Goal: Task Accomplishment & Management: Manage account settings

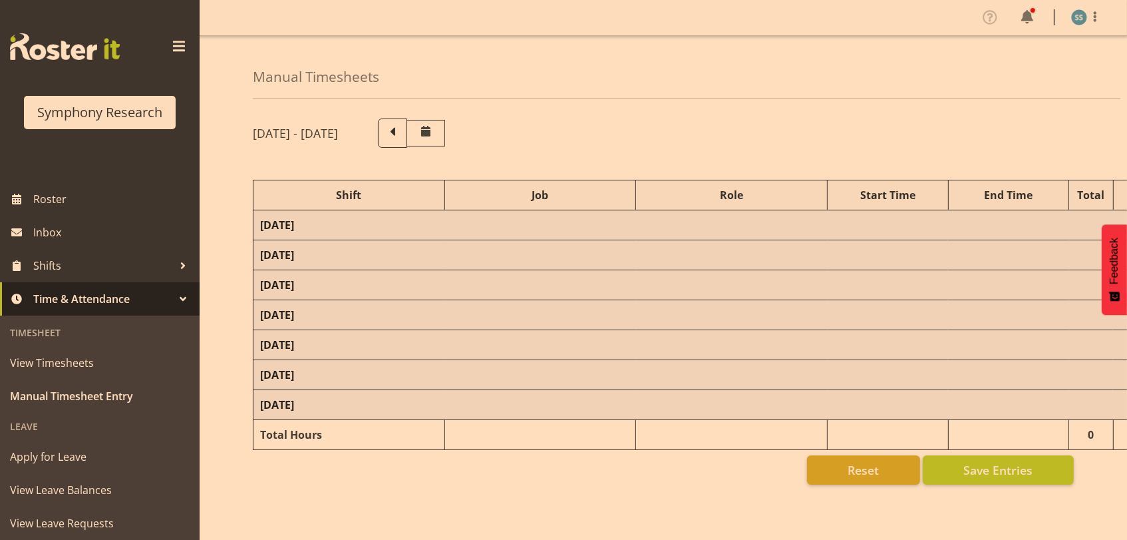
select select "26078"
select select "9426"
select select "47"
select select "26078"
select select "9636"
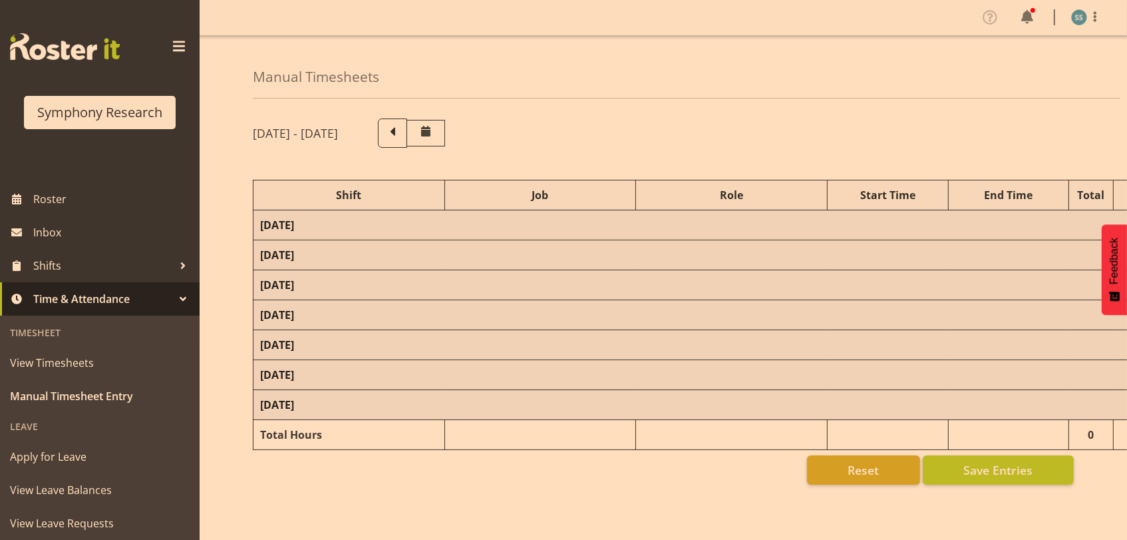
select select "26078"
select select "9426"
select select "47"
select select "26078"
select select "9636"
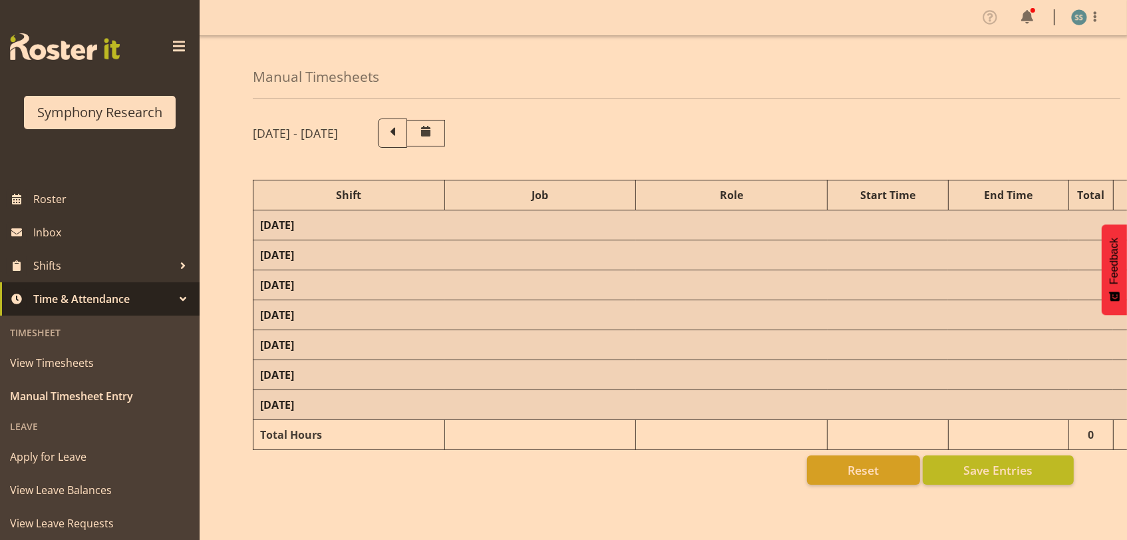
select select "70711"
select select "9426"
select select "47"
select select "26078"
select select "9636"
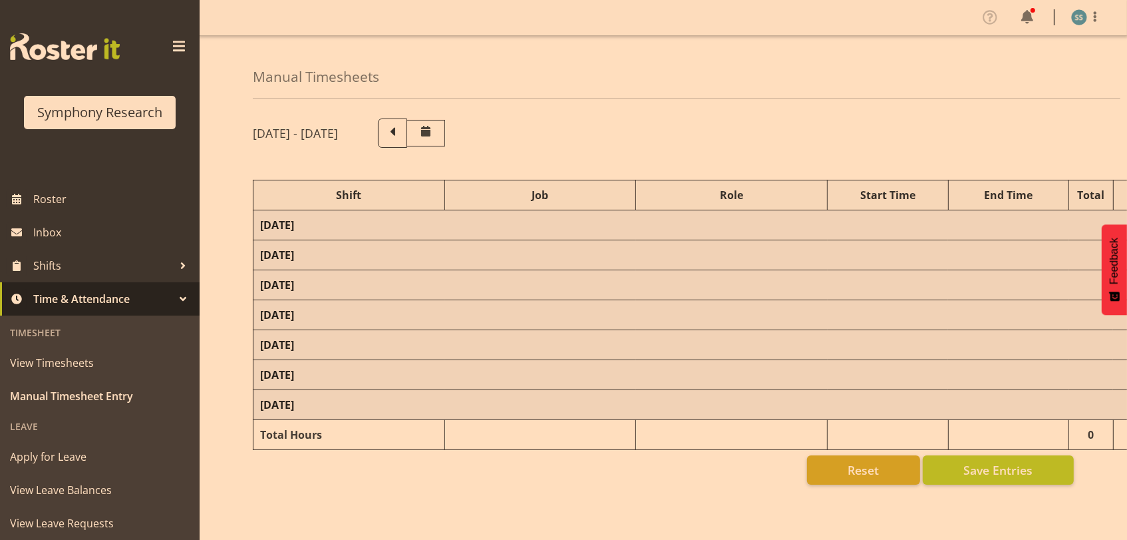
select select "47"
select select "26078"
select select "9636"
select select "47"
select select "48116"
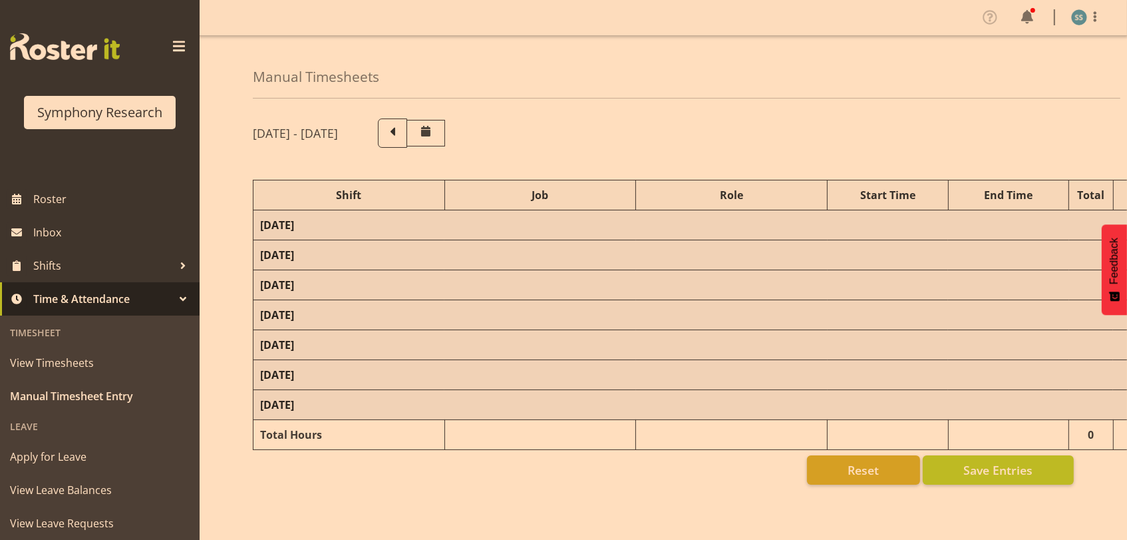
select select "10536"
select select "48116"
select select "10536"
select select "47"
select select "57511"
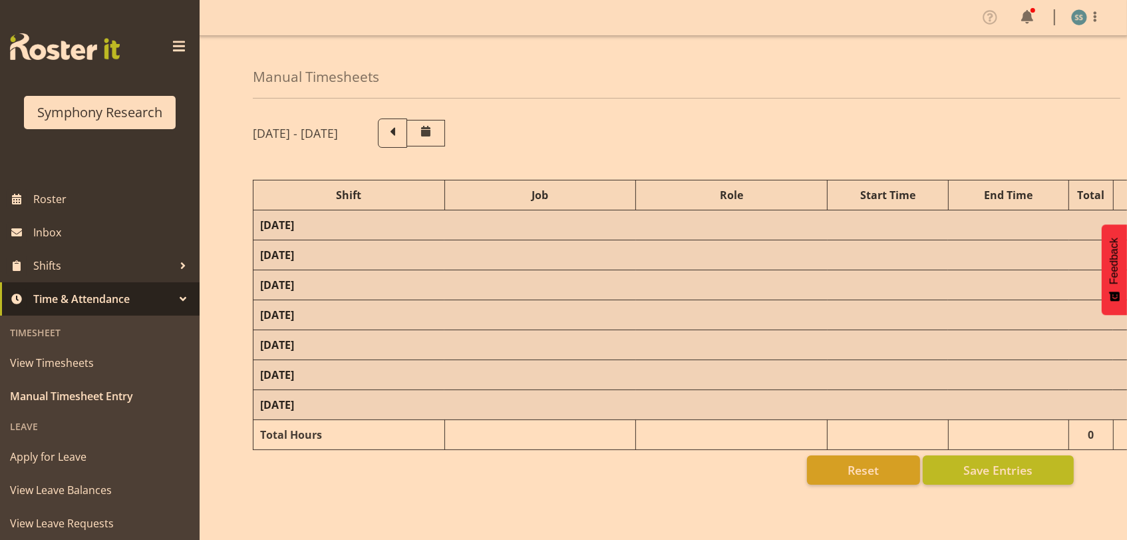
select select "10499"
select select "47"
select select "26078"
select select "10536"
select select "47"
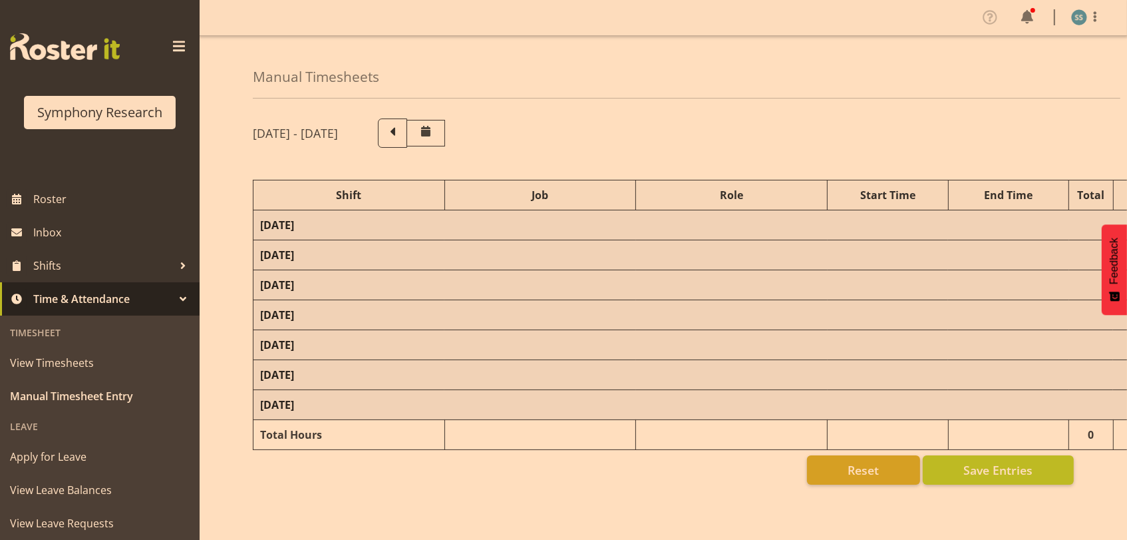
select select "26078"
select select "743"
select select "26078"
select select "743"
select select "47"
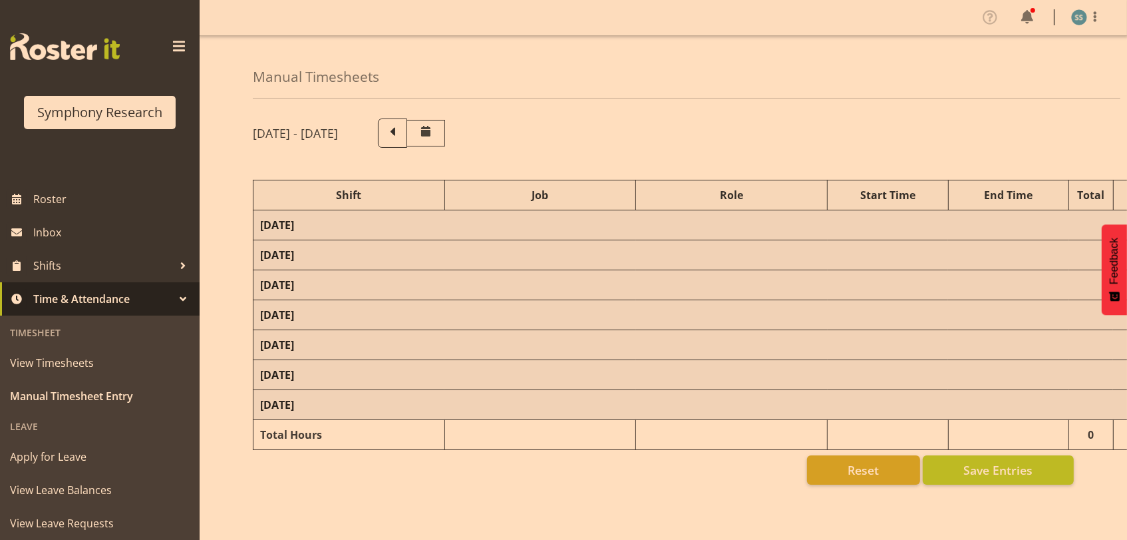
select select "26078"
select select "10536"
select select "47"
select select "26078"
select select "9636"
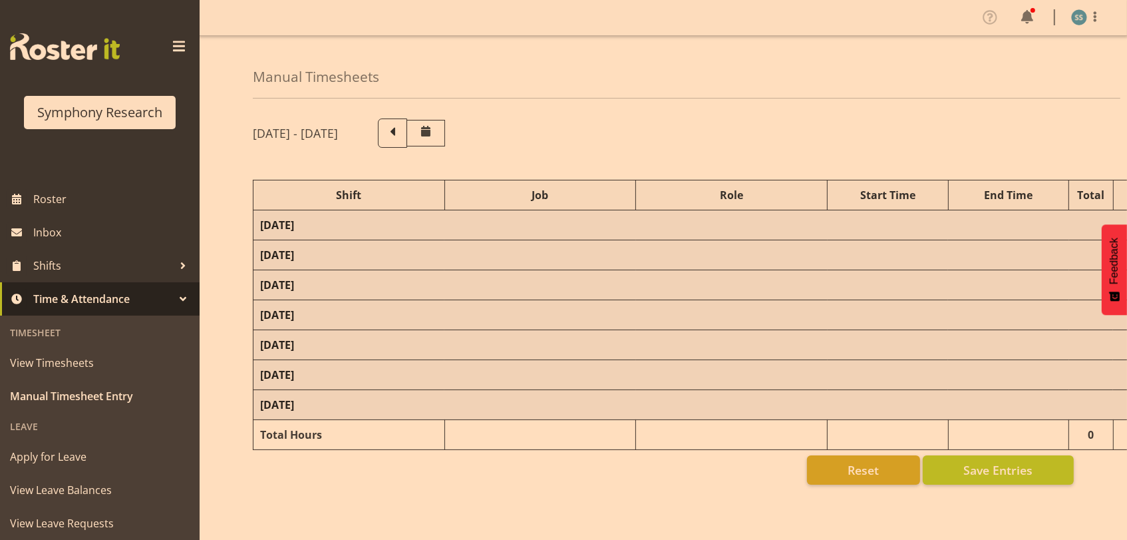
select select "47"
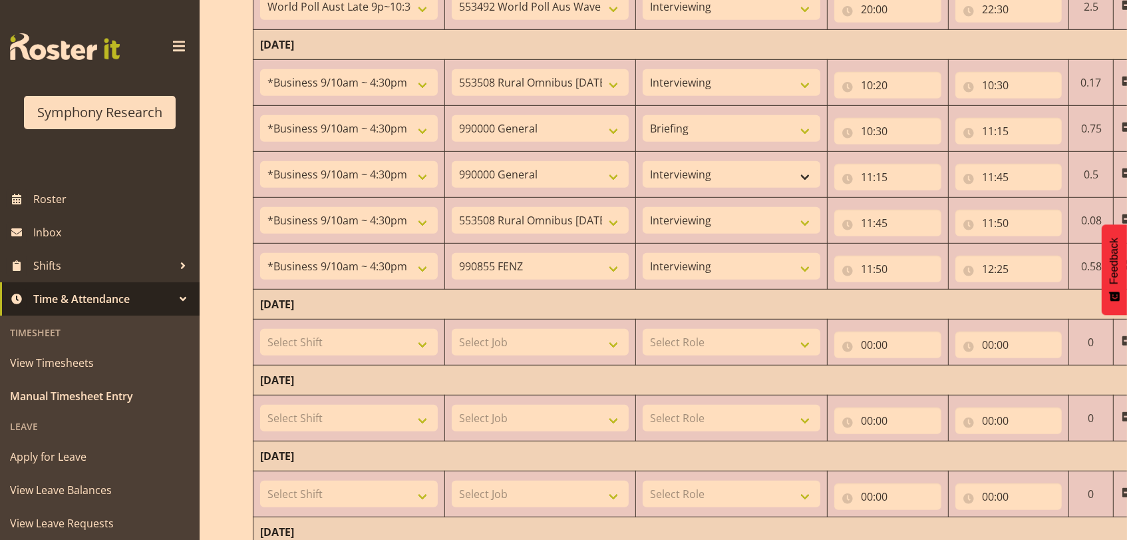
scroll to position [709, 0]
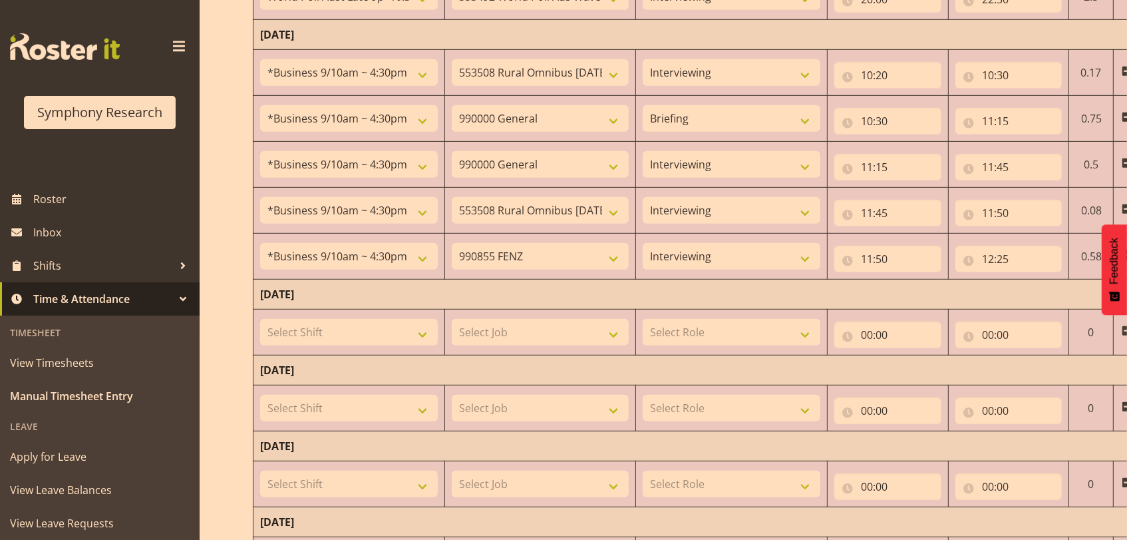
click at [168, 41] on span at bounding box center [178, 46] width 21 height 21
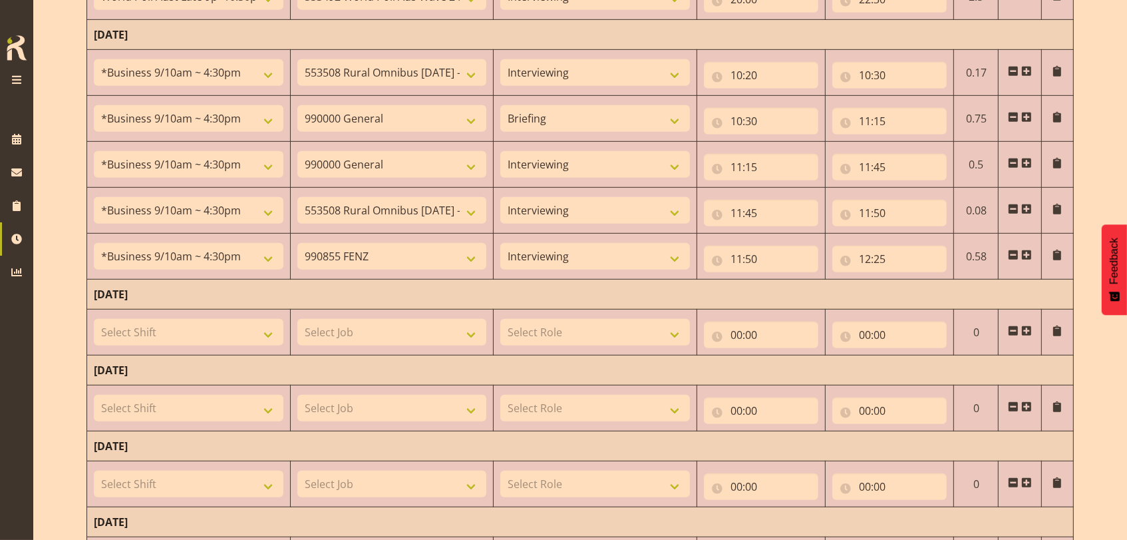
click at [1026, 255] on span at bounding box center [1027, 255] width 11 height 11
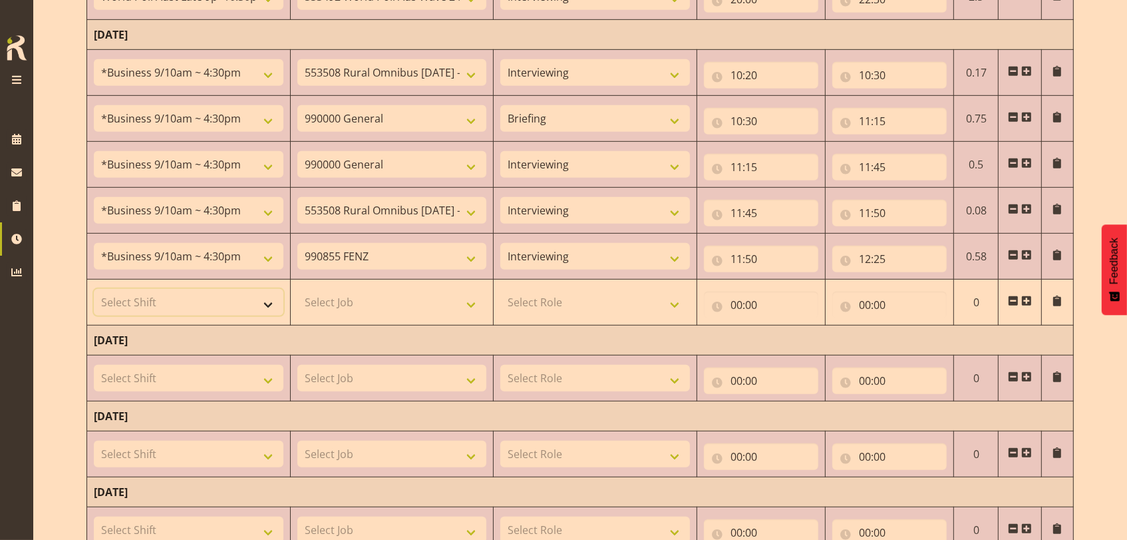
click at [270, 299] on select "Select Shift !!Project Briefing (Job to be assigned) !!Weekend Residential (Ros…" at bounding box center [189, 302] width 190 height 27
select select "48116"
click at [94, 289] on select "Select Shift !!Project Briefing (Job to be assigned) !!Weekend Residential (Ros…" at bounding box center [189, 302] width 190 height 27
click at [476, 301] on select "Select Job 550060 IF Admin 553492 World Poll Aus Wave 2 Main 2025 553493 World …" at bounding box center [393, 302] width 190 height 27
select select "10239"
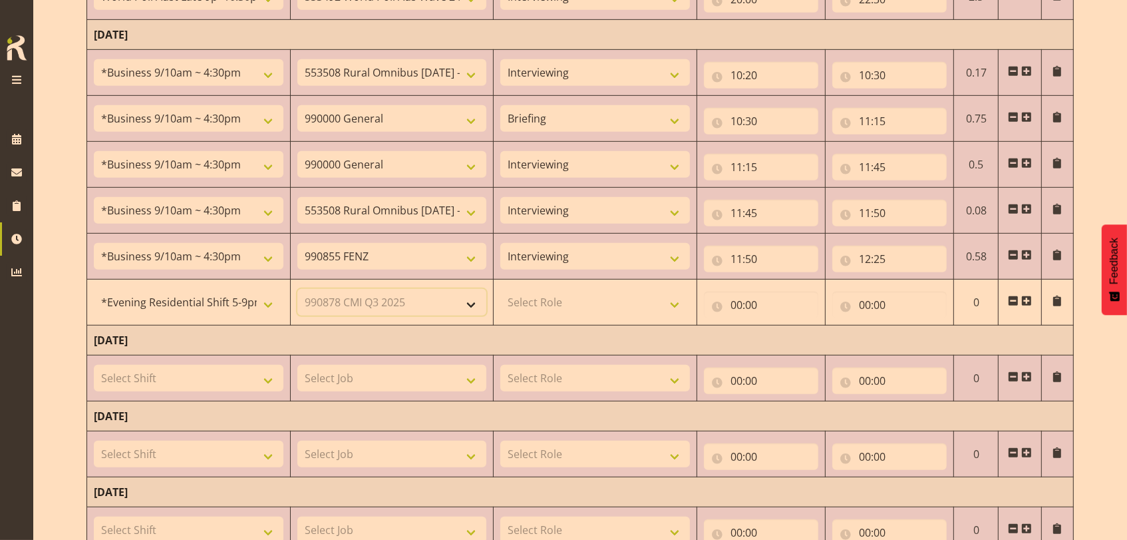
click at [298, 289] on select "Select Job 550060 IF Admin 553492 World Poll Aus Wave 2 Main 2025 553493 World …" at bounding box center [393, 302] width 190 height 27
click at [677, 299] on select "Select Role Briefing Interviewing" at bounding box center [596, 302] width 190 height 27
select select "47"
click at [501, 289] on select "Select Role Briefing Interviewing" at bounding box center [596, 302] width 190 height 27
click at [743, 300] on input "00:00" at bounding box center [761, 305] width 114 height 27
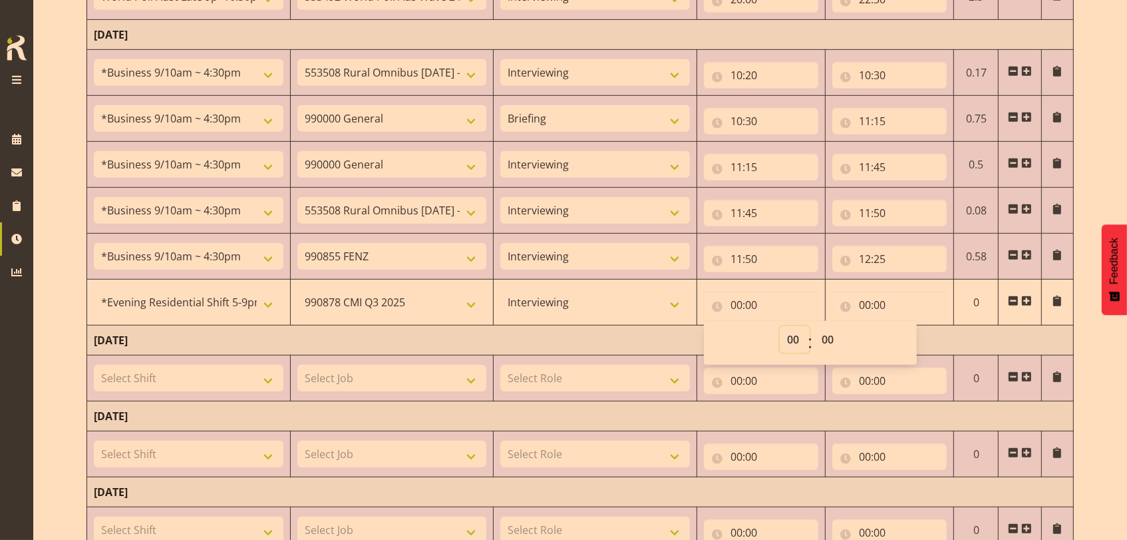
click at [791, 333] on select "00 01 02 03 04 05 06 07 08 09 10 11 12 13 14 15 16 17 18 19 20 21 22 23" at bounding box center [795, 339] width 30 height 27
select select "17"
click at [780, 326] on select "00 01 02 03 04 05 06 07 08 09 10 11 12 13 14 15 16 17 18 19 20 21 22 23" at bounding box center [795, 339] width 30 height 27
type input "17:00"
click at [870, 302] on input "00:00" at bounding box center [890, 305] width 114 height 27
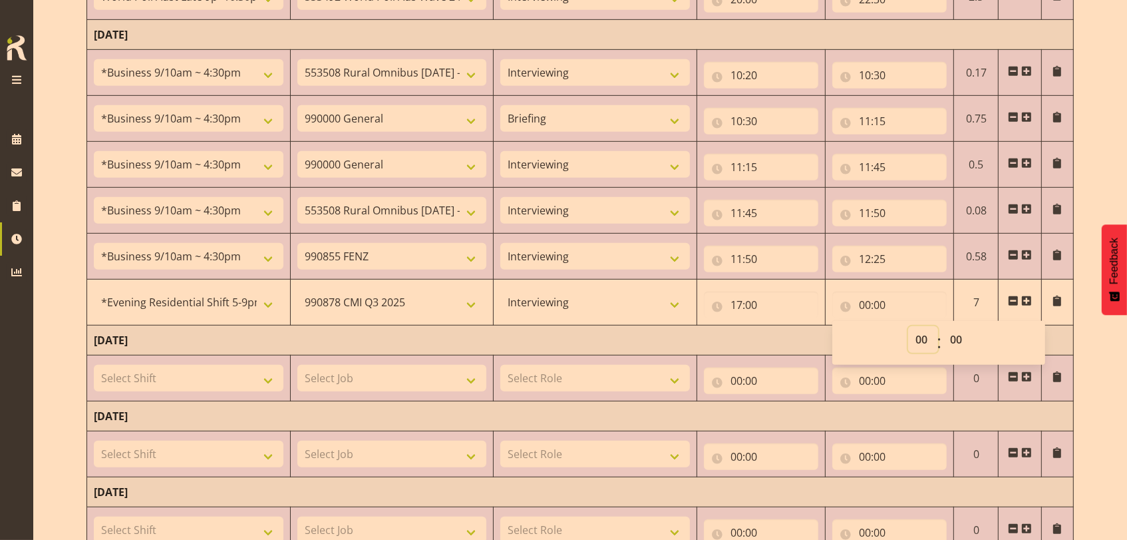
click at [924, 337] on select "00 01 02 03 04 05 06 07 08 09 10 11 12 13 14 15 16 17 18 19 20 21 22 23" at bounding box center [923, 339] width 30 height 27
select select "21"
click at [908, 326] on select "00 01 02 03 04 05 06 07 08 09 10 11 12 13 14 15 16 17 18 19 20 21 22 23" at bounding box center [923, 339] width 30 height 27
type input "21:00"
click at [952, 339] on select "00 01 02 03 04 05 06 07 08 09 10 11 12 13 14 15 16 17 18 19 20 21 22 23 24 25 2…" at bounding box center [958, 339] width 30 height 27
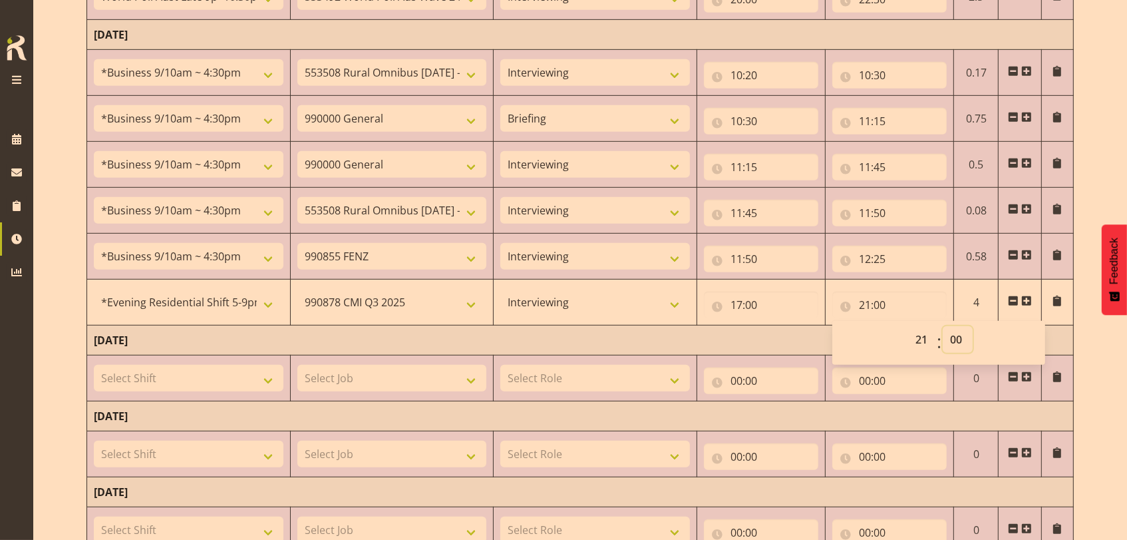
select select "10"
click at [943, 326] on select "00 01 02 03 04 05 06 07 08 09 10 11 12 13 14 15 16 17 18 19 20 21 22 23 24 25 2…" at bounding box center [958, 339] width 30 height 27
type input "21:10"
click at [1028, 296] on span at bounding box center [1027, 301] width 11 height 11
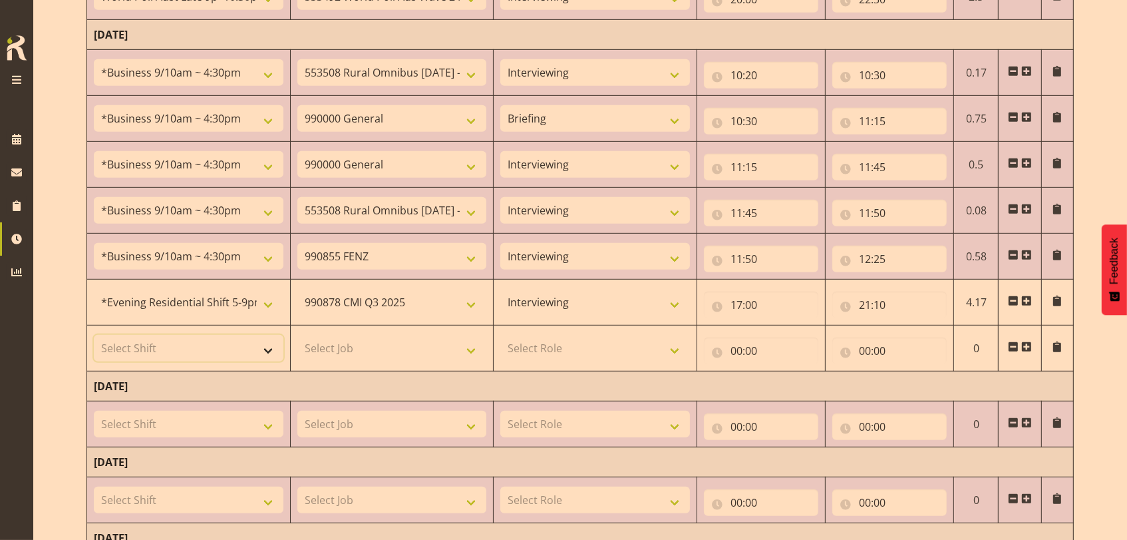
click at [273, 350] on select "Select Shift !!Project Briefing (Job to be assigned) !!Weekend Residential (Ros…" at bounding box center [189, 348] width 190 height 27
select select "15433"
click at [94, 335] on select "Select Shift !!Project Briefing (Job to be assigned) !!Weekend Residential (Ros…" at bounding box center [189, 348] width 190 height 27
click at [474, 342] on select "Select Job 550060 IF Admin 553492 World Poll Aus Wave 2 Main 2025 553493 World …" at bounding box center [393, 348] width 190 height 27
select select "10527"
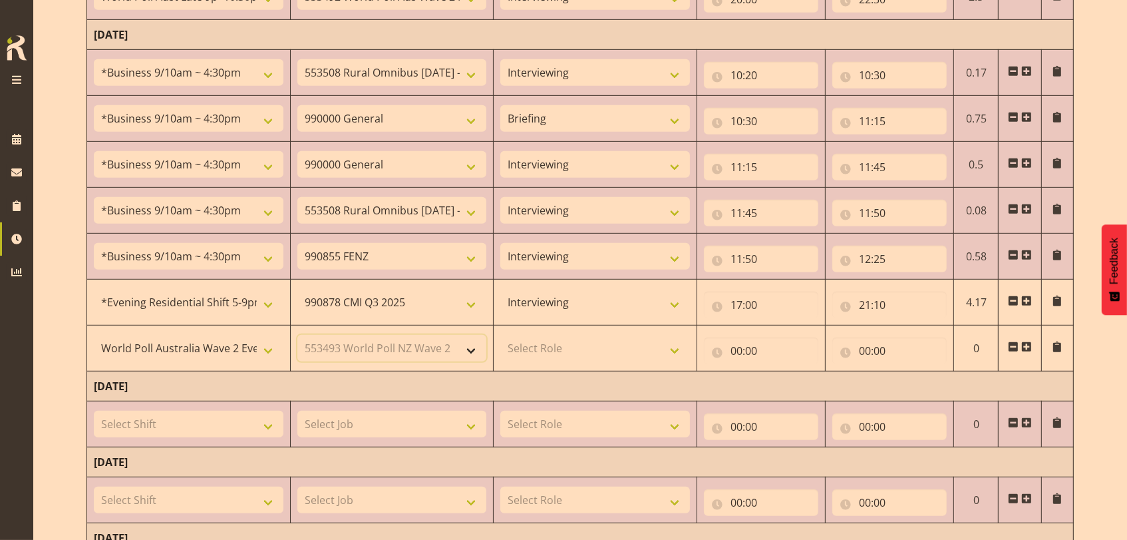
click at [298, 335] on select "Select Job 550060 IF Admin 553492 World Poll Aus Wave 2 Main 2025 553493 World …" at bounding box center [393, 348] width 190 height 27
click at [678, 350] on select "Select Role Briefing Interviewing" at bounding box center [596, 348] width 190 height 27
select select "47"
click at [501, 335] on select "Select Role Briefing Interviewing" at bounding box center [596, 348] width 190 height 27
click at [730, 345] on input "00:00" at bounding box center [761, 350] width 114 height 27
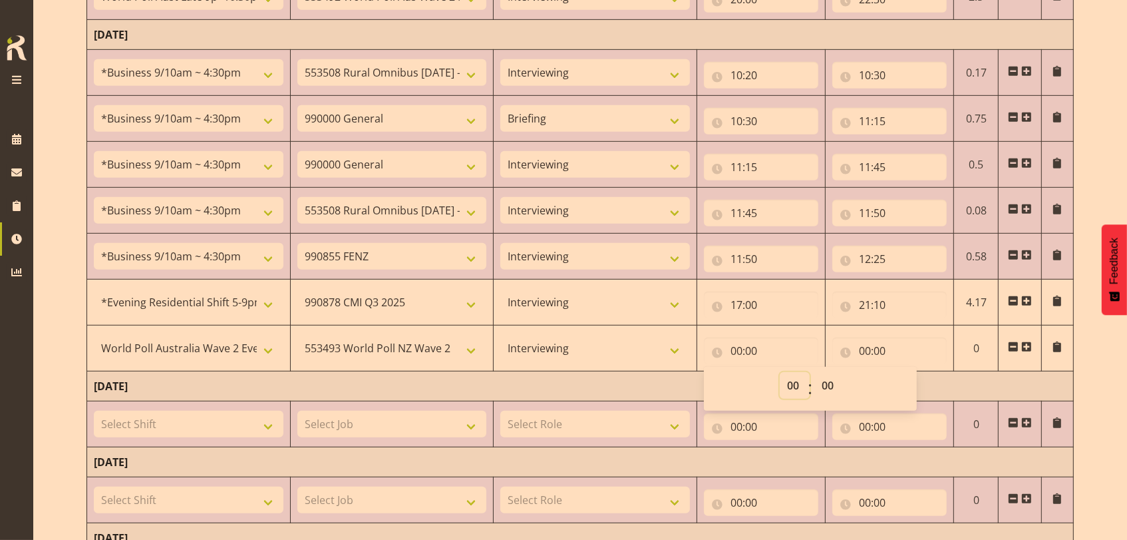
click at [787, 382] on select "00 01 02 03 04 05 06 07 08 09 10 11 12 13 14 15 16 17 18 19 20 21 22 23" at bounding box center [795, 385] width 30 height 27
select select "21"
click at [780, 372] on select "00 01 02 03 04 05 06 07 08 09 10 11 12 13 14 15 16 17 18 19 20 21 22 23" at bounding box center [795, 385] width 30 height 27
type input "21:00"
click at [827, 385] on select "00 01 02 03 04 05 06 07 08 09 10 11 12 13 14 15 16 17 18 19 20 21 22 23 24 25 2…" at bounding box center [830, 385] width 30 height 27
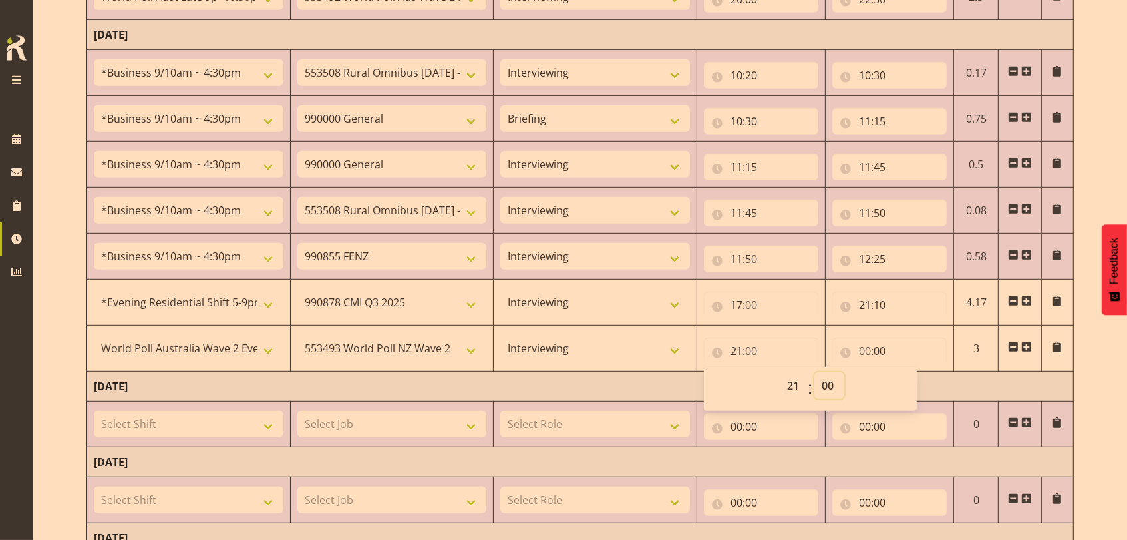
select select "10"
click at [815, 372] on select "00 01 02 03 04 05 06 07 08 09 10 11 12 13 14 15 16 17 18 19 20 21 22 23 24 25 2…" at bounding box center [830, 385] width 30 height 27
type input "21:10"
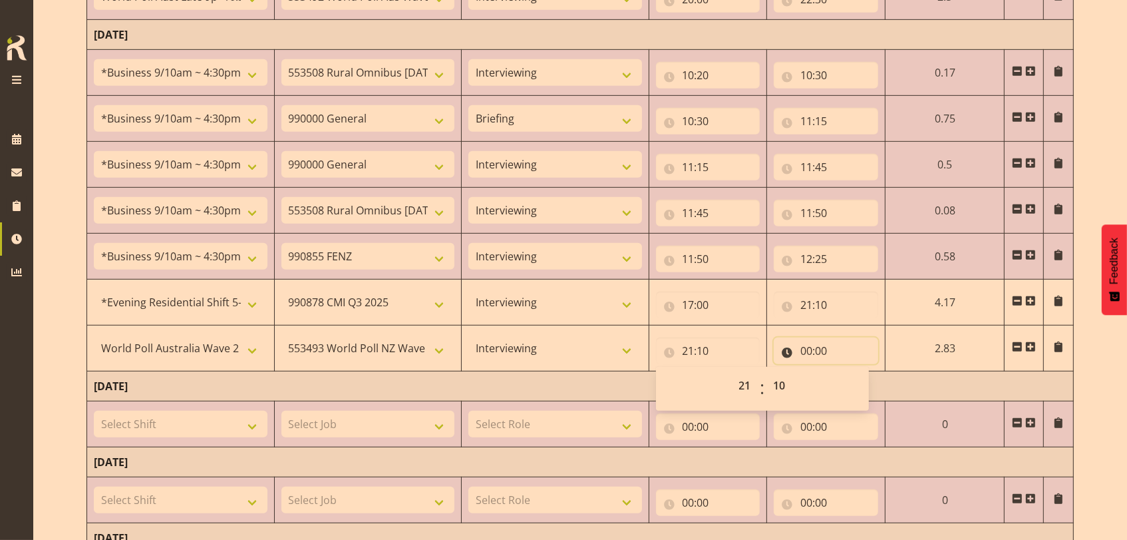
click at [808, 348] on input "00:00" at bounding box center [826, 350] width 104 height 27
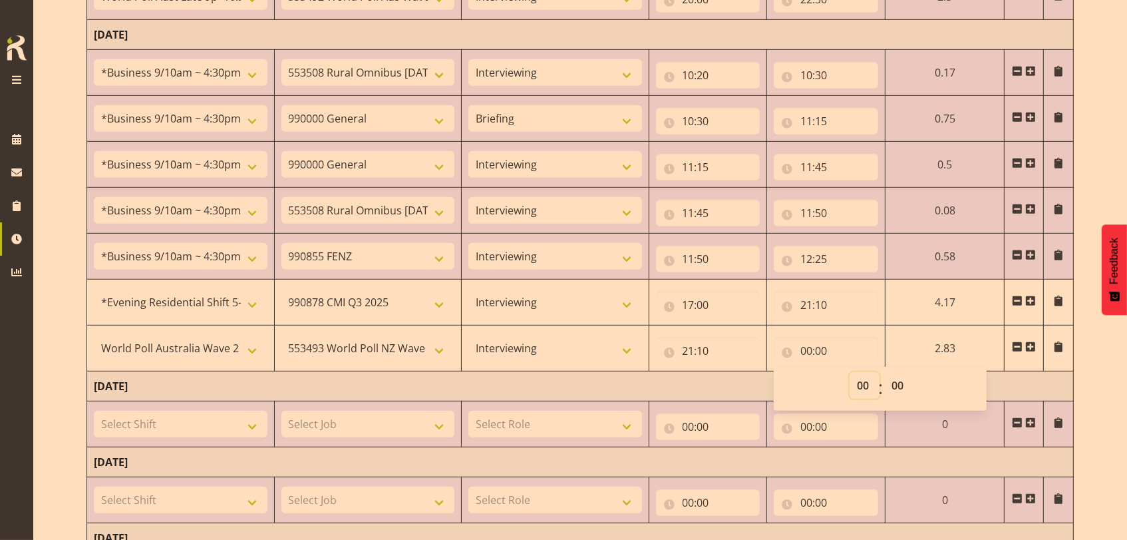
click at [869, 385] on select "00 01 02 03 04 05 06 07 08 09 10 11 12 13 14 15 16 17 18 19 20 21 22 23" at bounding box center [865, 385] width 30 height 27
select select "22"
click at [850, 372] on select "00 01 02 03 04 05 06 07 08 09 10 11 12 13 14 15 16 17 18 19 20 21 22 23" at bounding box center [865, 385] width 30 height 27
type input "22:00"
click at [893, 378] on select "00 01 02 03 04 05 06 07 08 09 10 11 12 13 14 15 16 17 18 19 20 21 22 23 24 25 2…" at bounding box center [900, 385] width 30 height 27
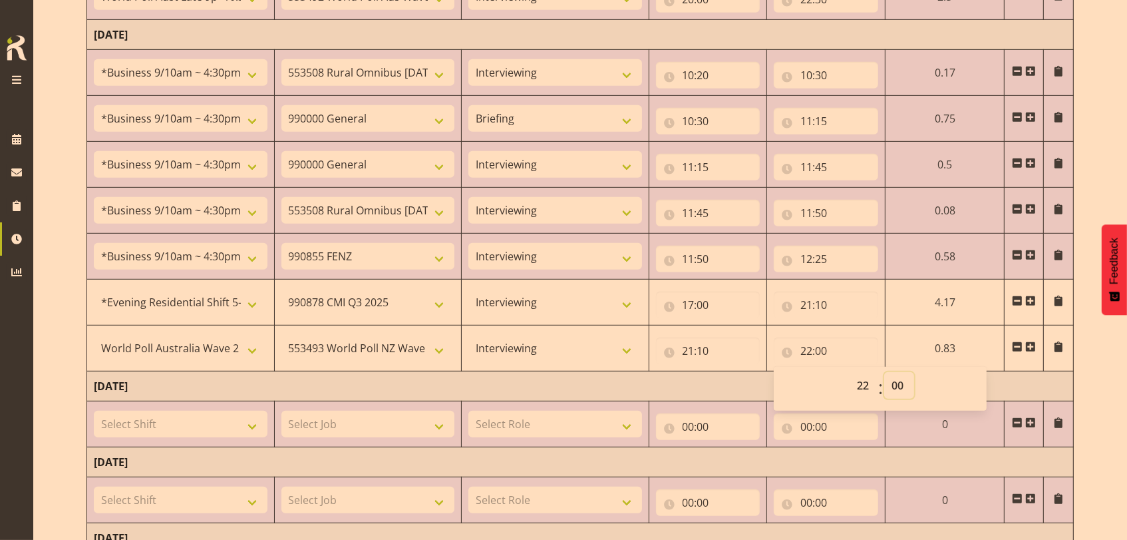
select select "30"
click at [885, 372] on select "00 01 02 03 04 05 06 07 08 09 10 11 12 13 14 15 16 17 18 19 20 21 22 23 24 25 2…" at bounding box center [900, 385] width 30 height 27
type input "22:30"
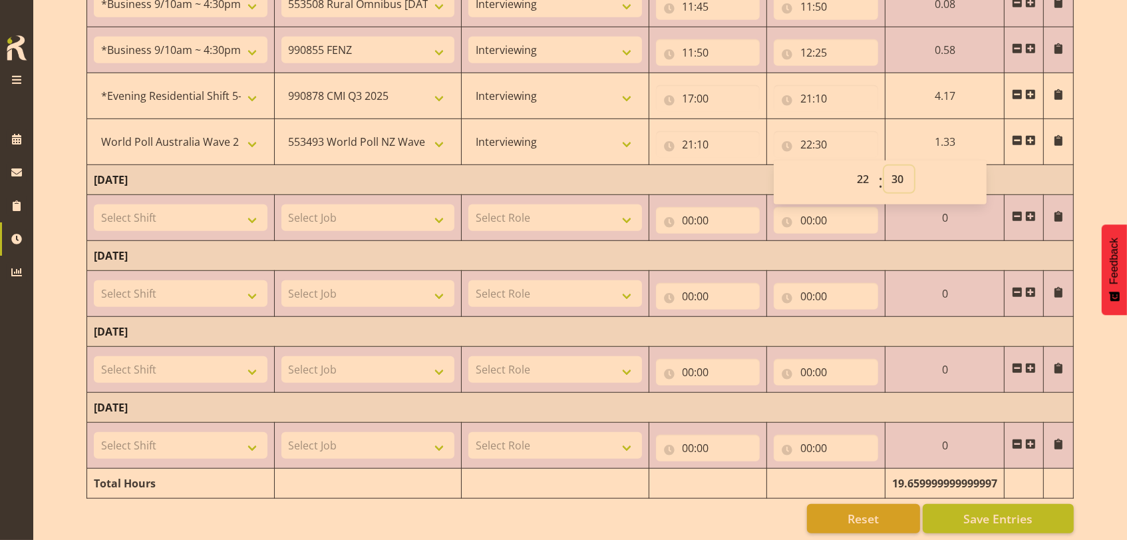
scroll to position [930, 0]
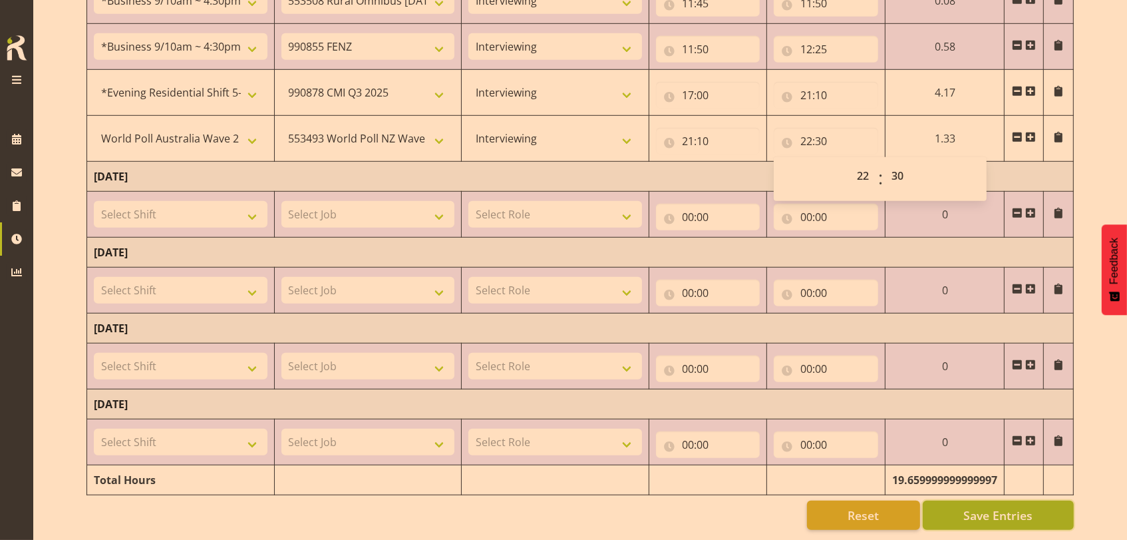
click at [980, 506] on span "Save Entries" at bounding box center [998, 514] width 69 height 17
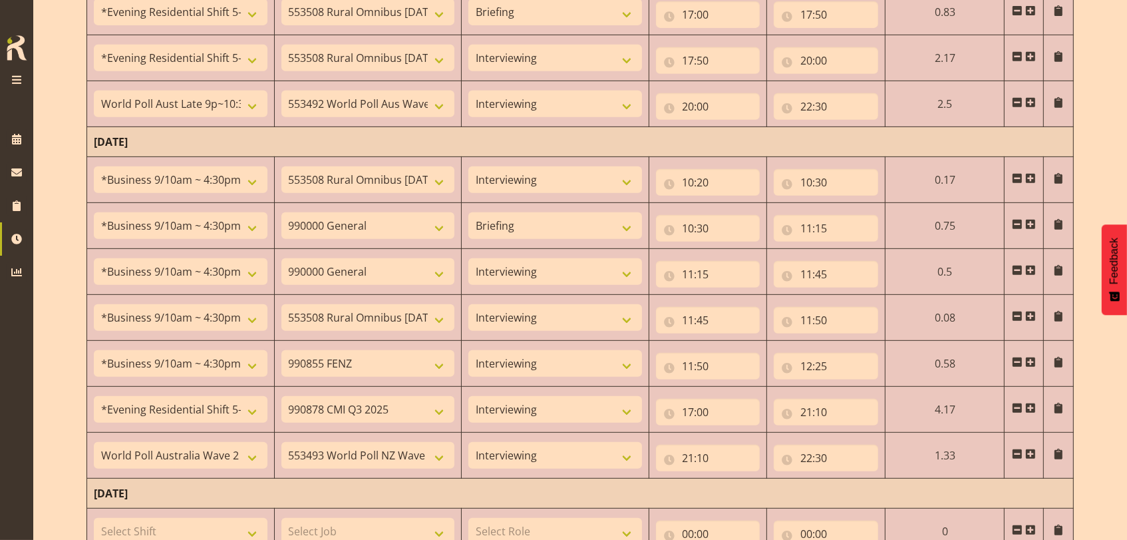
scroll to position [575, 0]
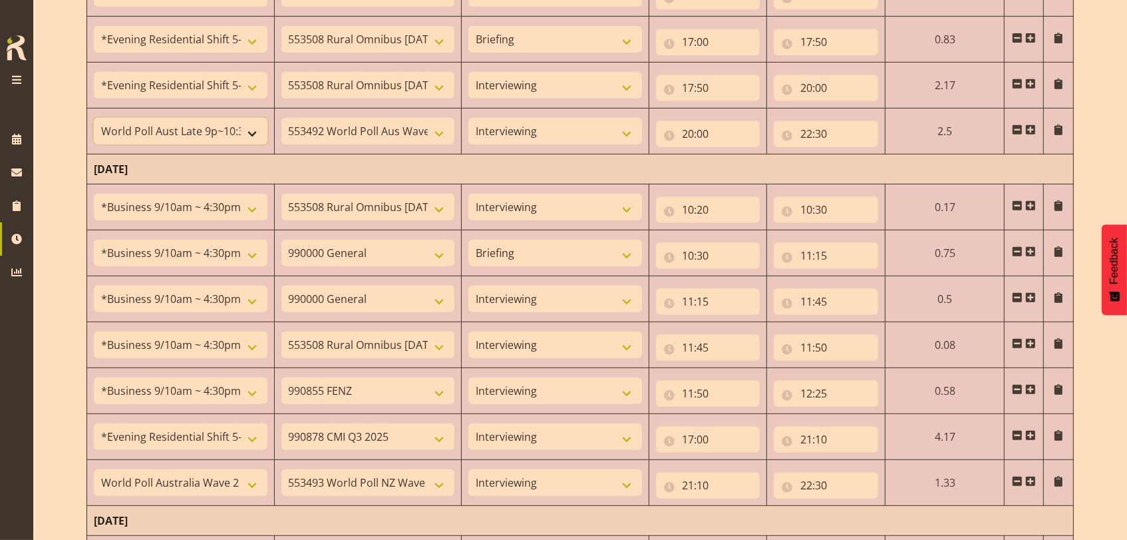
click at [256, 130] on select "!!Project Briefing (Job to be assigned) !!Weekend Residential (Roster IT Shift …" at bounding box center [181, 131] width 174 height 27
select select "56692"
click at [94, 118] on select "!!Project Briefing (Job to be assigned) !!Weekend Residential (Roster IT Shift …" at bounding box center [181, 131] width 174 height 27
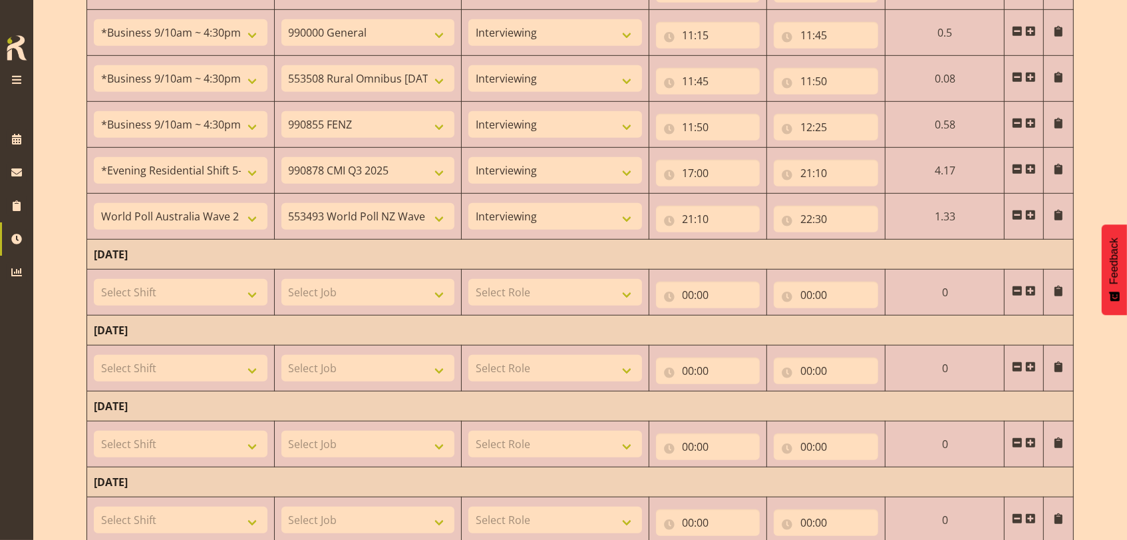
scroll to position [930, 0]
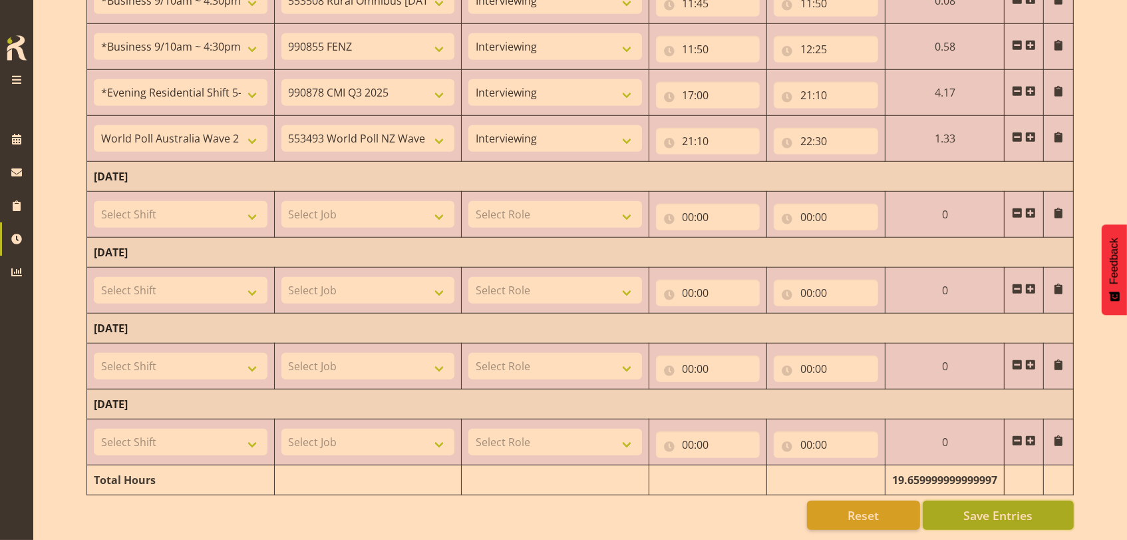
click at [980, 506] on span "Save Entries" at bounding box center [998, 514] width 69 height 17
